Goal: Book appointment/travel/reservation

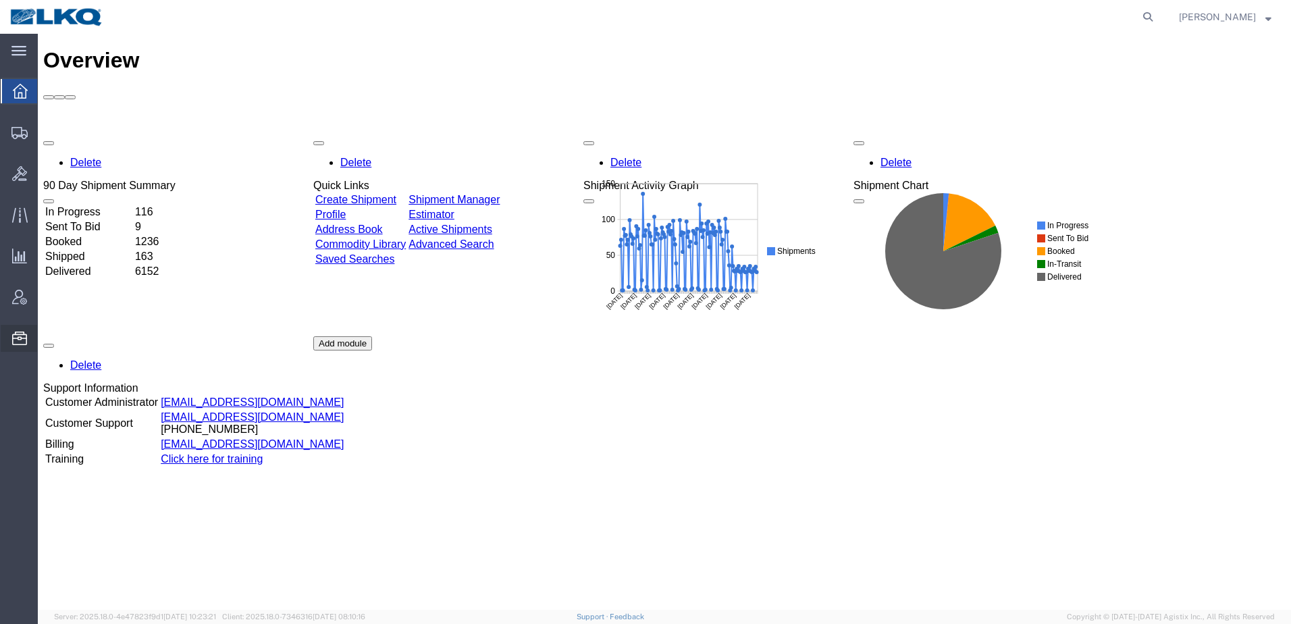
click at [0, 0] on span "Location Appointment" at bounding box center [0, 0] width 0 height 0
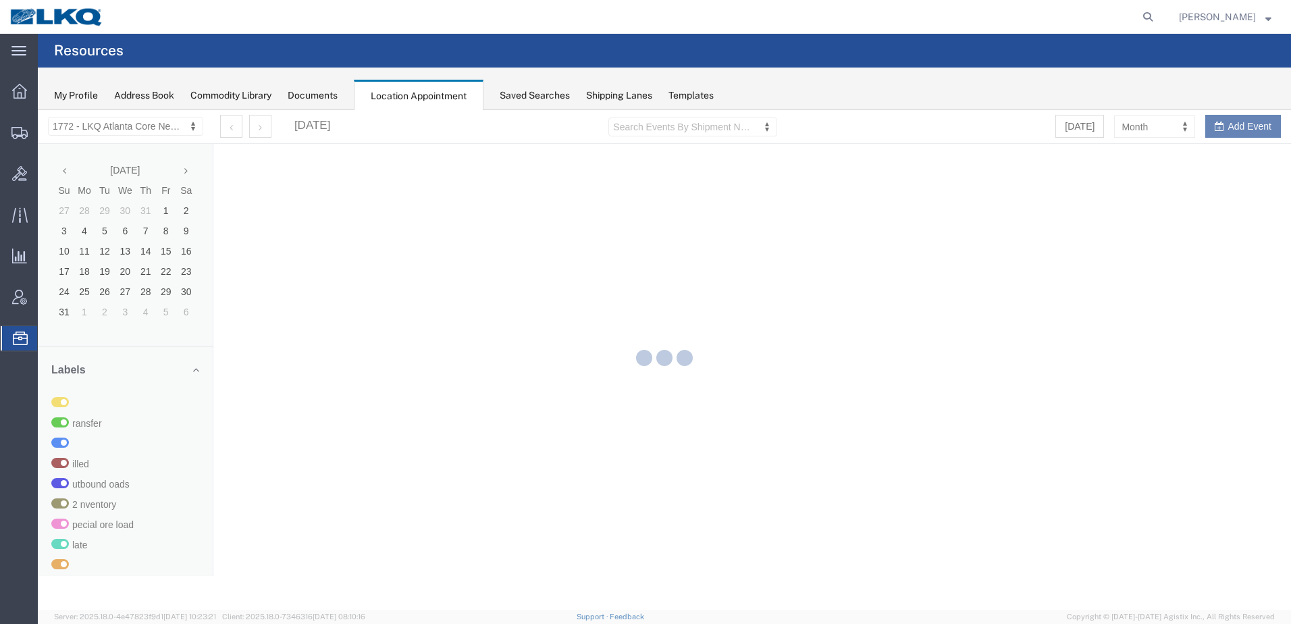
select select "30704"
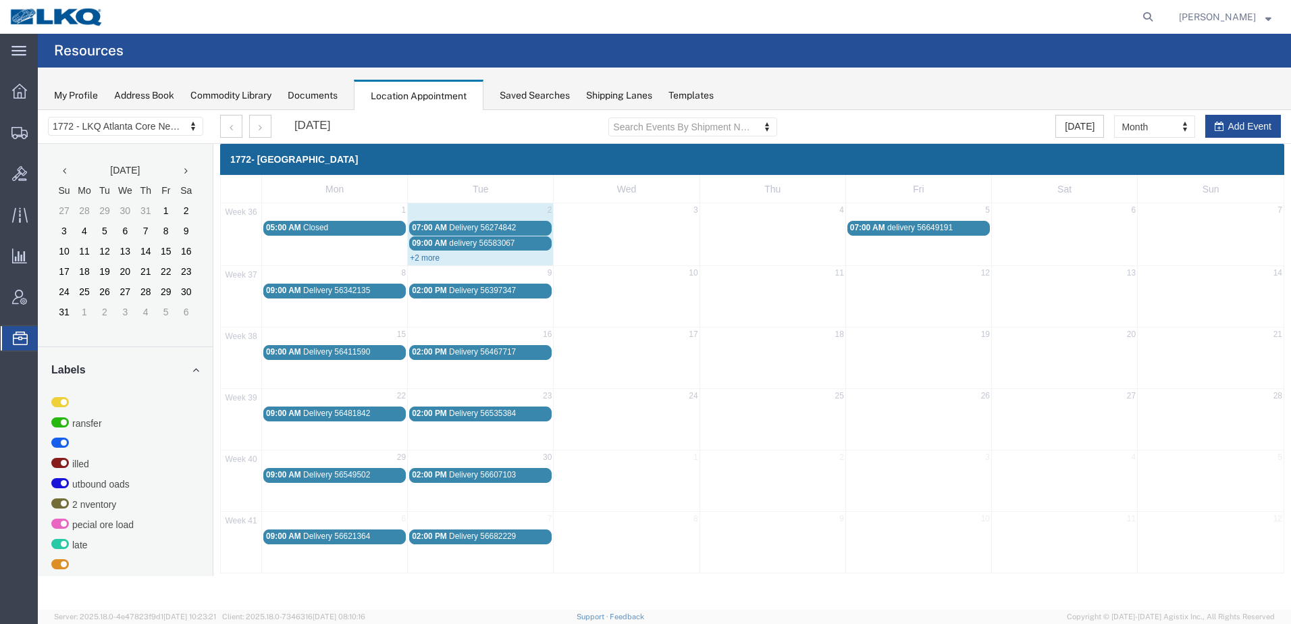
click at [423, 259] on link "+2 more" at bounding box center [425, 257] width 30 height 9
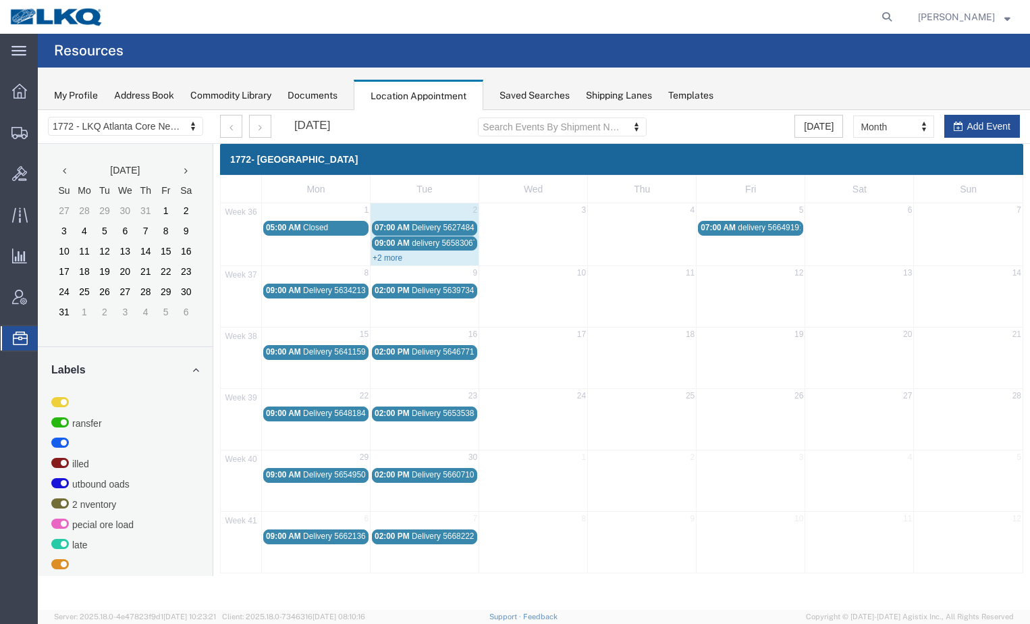
click at [392, 260] on link "+2 more" at bounding box center [388, 257] width 30 height 9
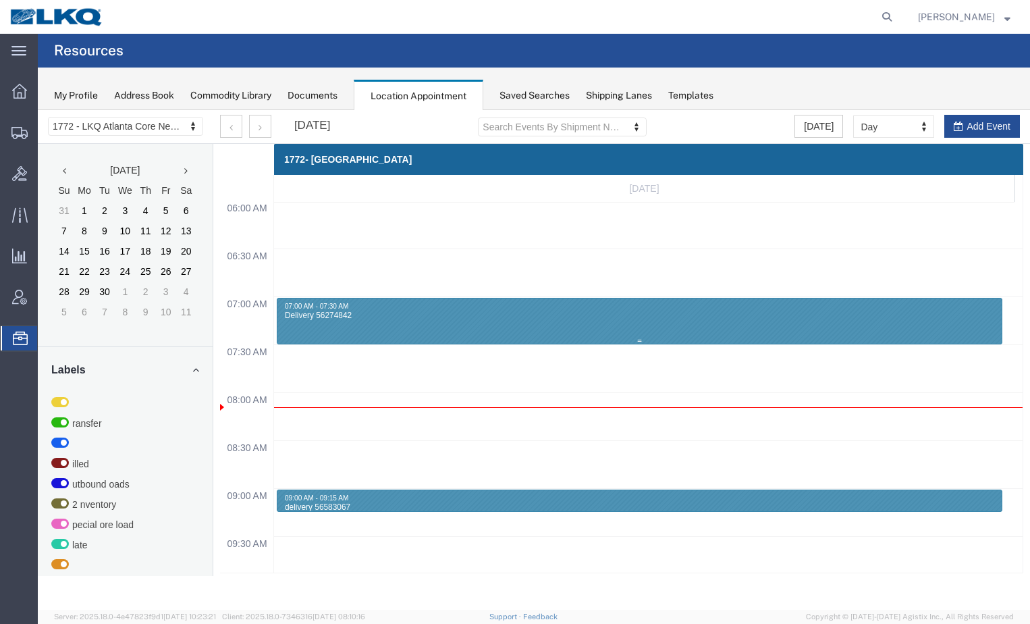
scroll to position [576, 0]
select select "month"
